Goal: Navigation & Orientation: Find specific page/section

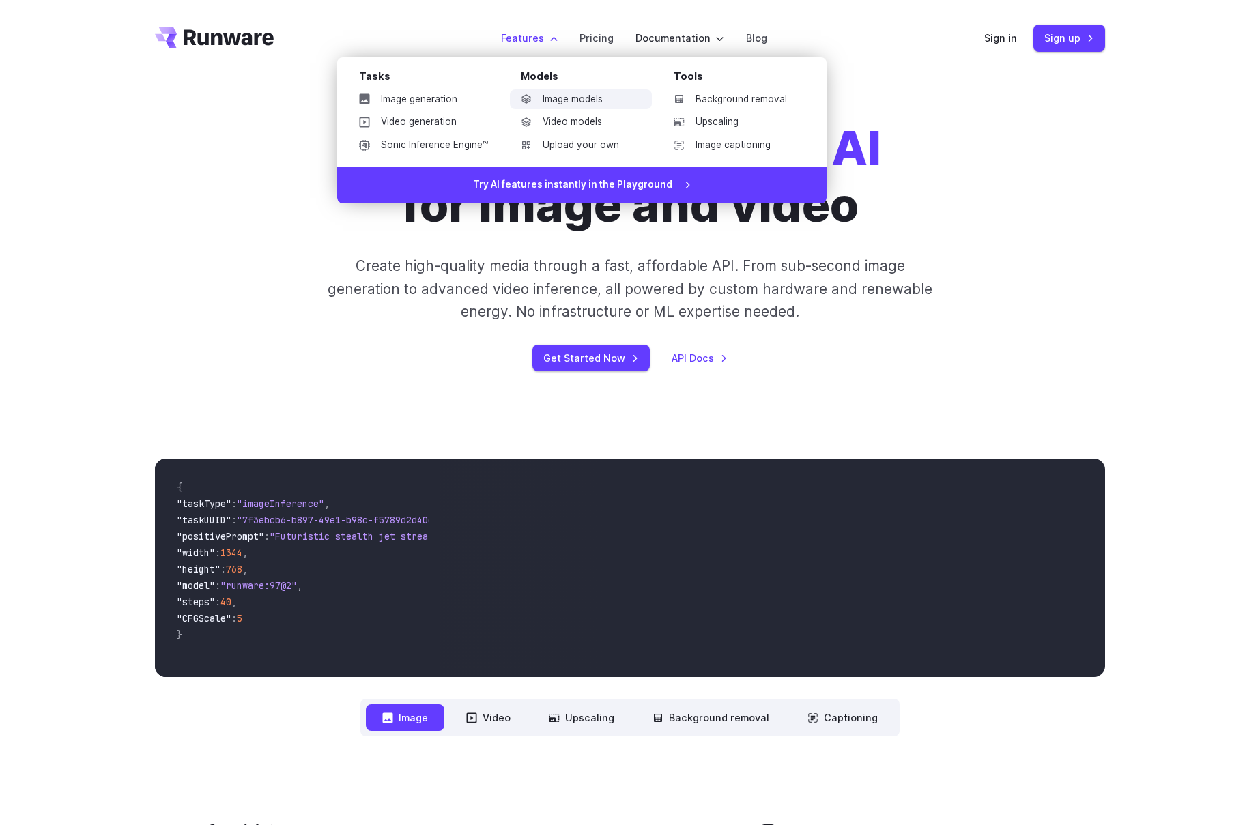
click at [547, 100] on link "Image models" at bounding box center [581, 99] width 142 height 20
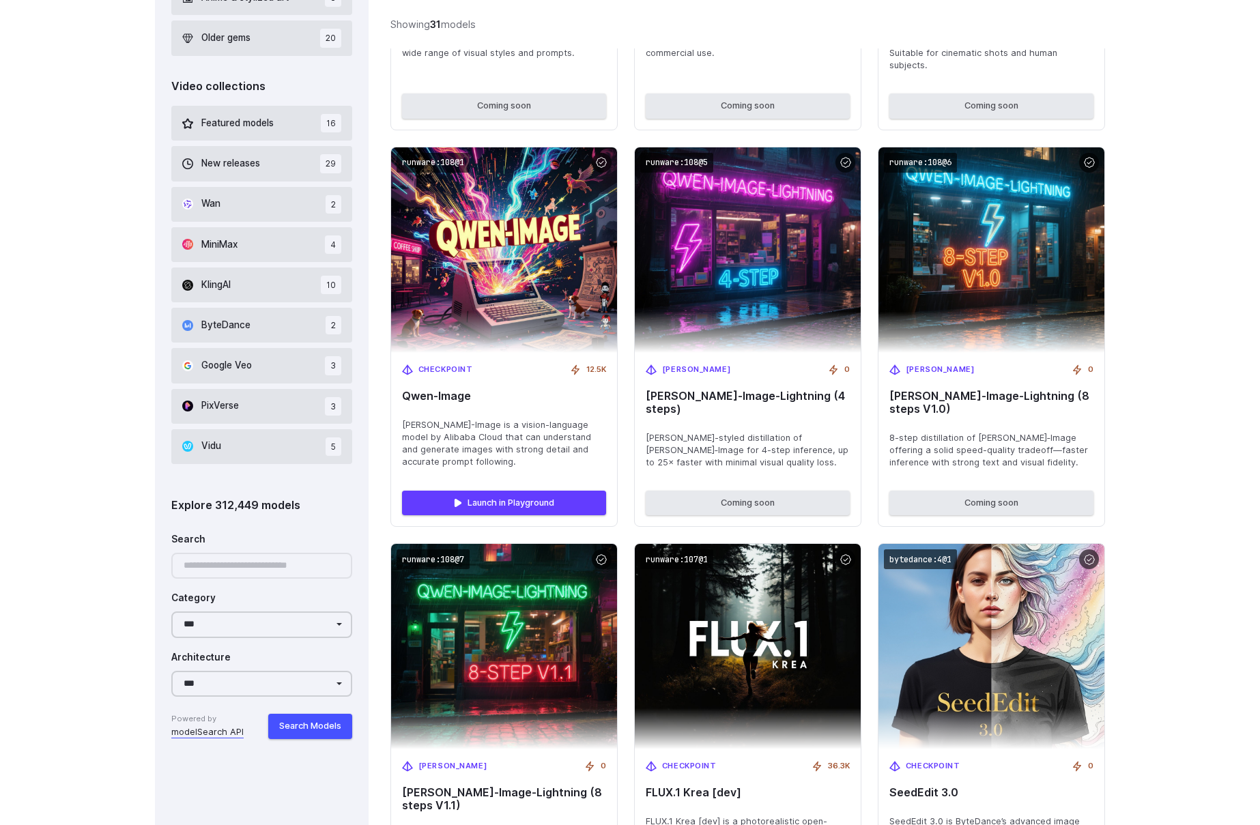
scroll to position [797, 0]
